Goal: Information Seeking & Learning: Find specific page/section

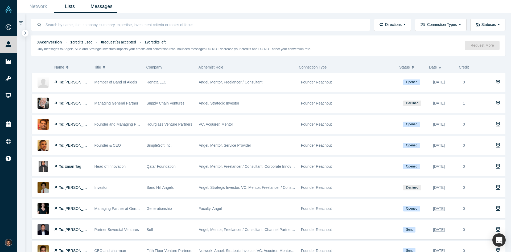
click at [72, 8] on link "Lists" at bounding box center [70, 6] width 32 height 13
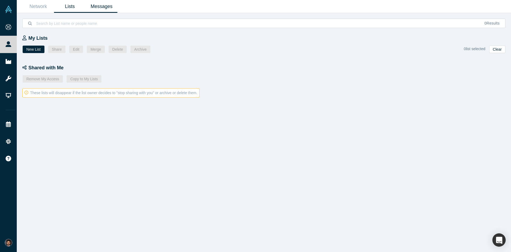
click at [105, 8] on link "Messages" at bounding box center [102, 6] width 32 height 13
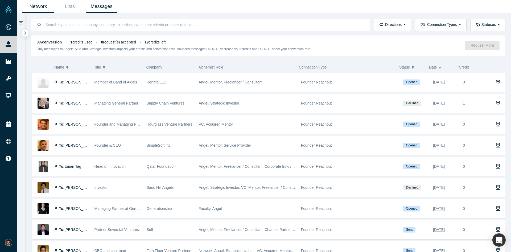
click at [38, 5] on link "Network" at bounding box center [38, 6] width 32 height 13
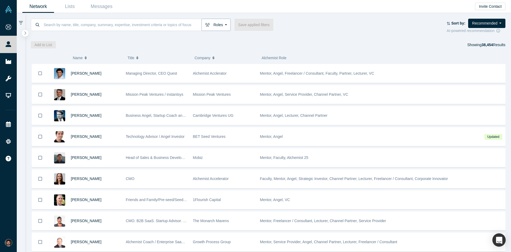
click at [224, 25] on button "Roles" at bounding box center [215, 25] width 29 height 12
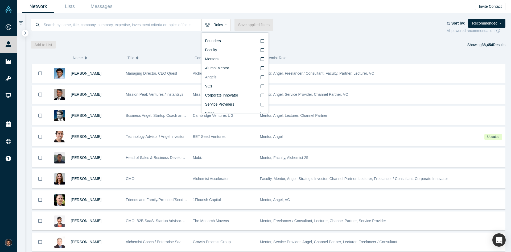
click at [261, 78] on icon at bounding box center [263, 77] width 4 height 4
click at [0, 0] on input "Angels" at bounding box center [0, 0] width 0 height 0
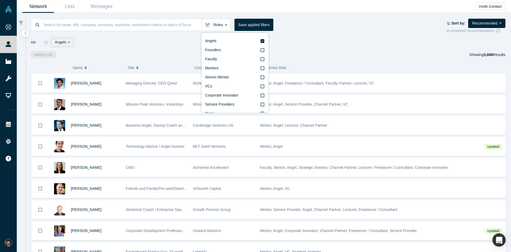
click at [331, 42] on div "All: Angels" at bounding box center [268, 42] width 475 height 10
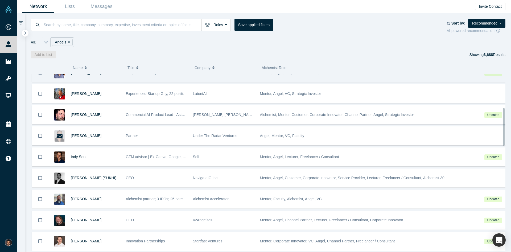
scroll to position [160, 0]
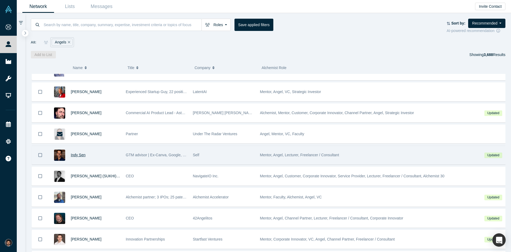
click at [77, 154] on span "Indy Sen" at bounding box center [78, 155] width 15 height 4
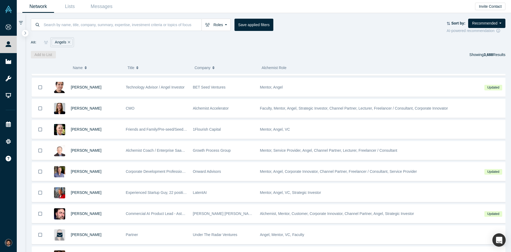
scroll to position [80, 0]
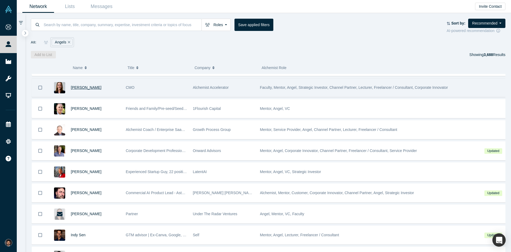
click at [87, 89] on span "[PERSON_NAME]" at bounding box center [86, 87] width 31 height 4
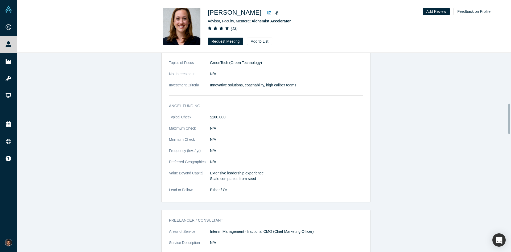
scroll to position [346, 0]
